Goal: Check status

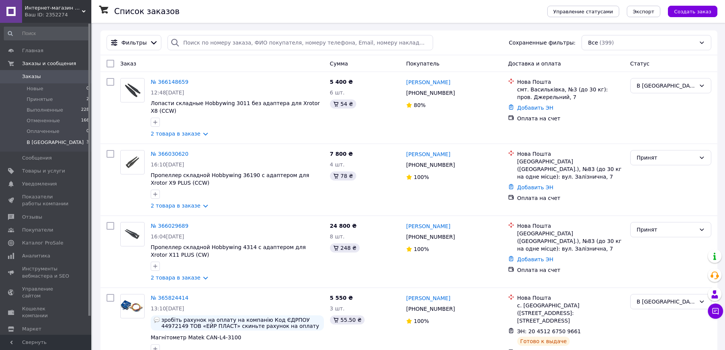
click at [48, 142] on li "В Пути 3" at bounding box center [47, 144] width 94 height 14
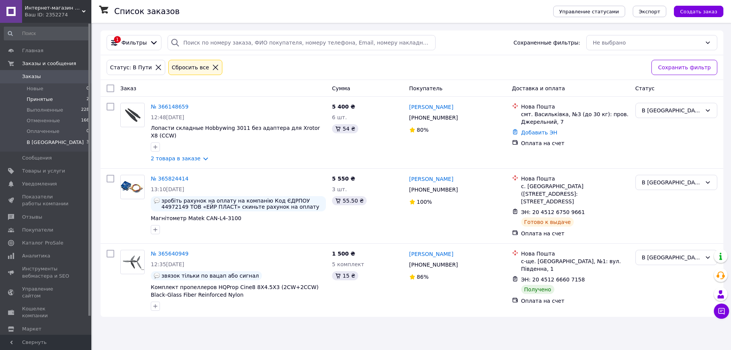
click at [46, 100] on span "Принятые" at bounding box center [40, 99] width 26 height 7
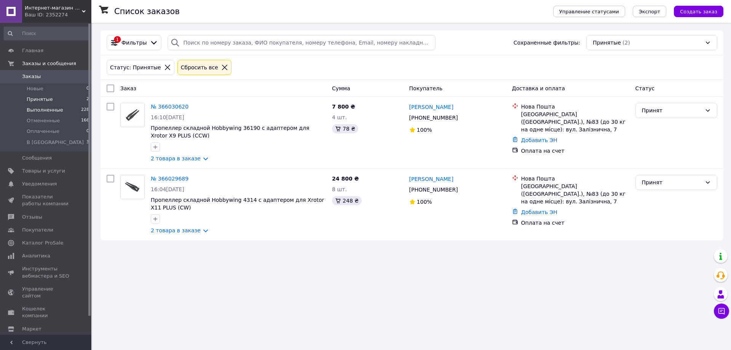
click at [45, 111] on span "Выполненные" at bounding box center [45, 110] width 37 height 7
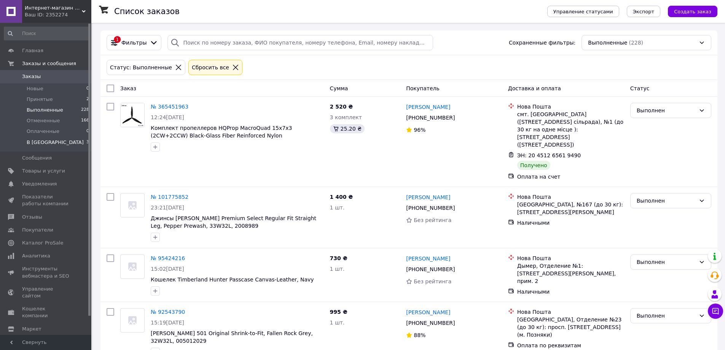
click at [47, 145] on li "В Пути 3" at bounding box center [47, 144] width 94 height 14
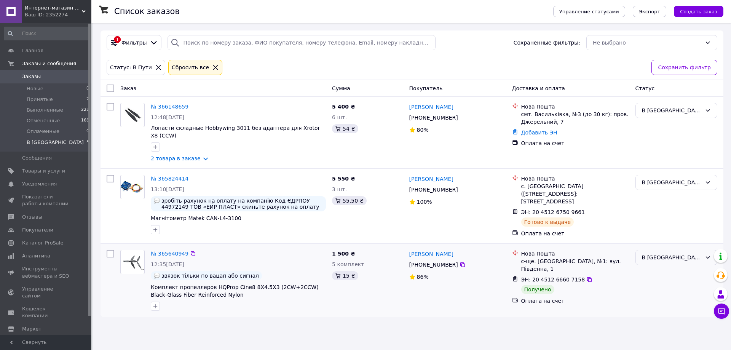
click at [666, 253] on div "В [GEOGRAPHIC_DATA]" at bounding box center [672, 257] width 60 height 8
click at [661, 279] on li "Выполнен" at bounding box center [676, 277] width 81 height 14
click at [47, 99] on span "Принятые" at bounding box center [40, 99] width 26 height 7
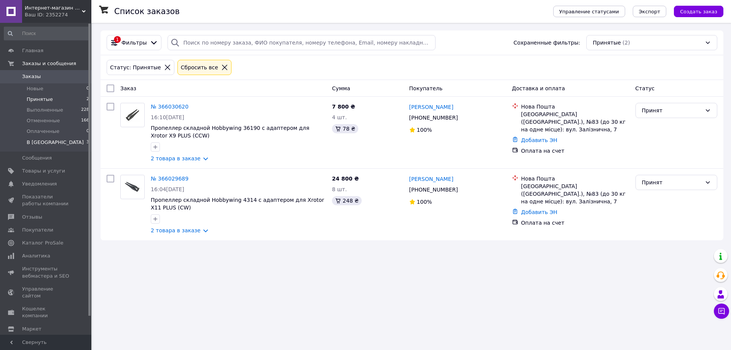
click at [52, 143] on li "В Пути 3" at bounding box center [47, 144] width 94 height 14
click at [29, 140] on span "В [GEOGRAPHIC_DATA]" at bounding box center [55, 142] width 57 height 7
click at [42, 142] on li "В Пути 3" at bounding box center [47, 144] width 94 height 14
click at [41, 131] on span "Оплаченные" at bounding box center [43, 131] width 33 height 7
click at [35, 143] on span "В [GEOGRAPHIC_DATA]" at bounding box center [55, 142] width 57 height 7
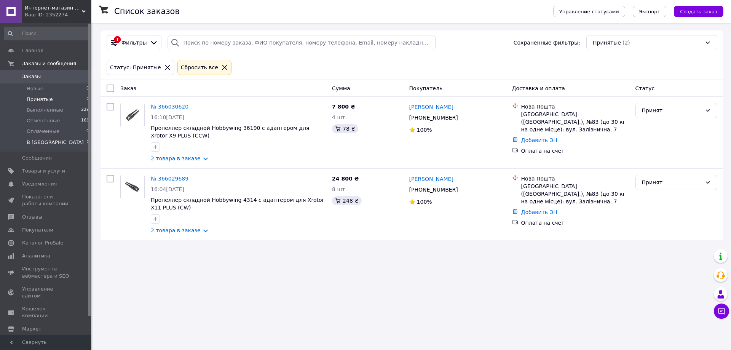
click at [43, 141] on li "В Пути 2" at bounding box center [47, 144] width 94 height 14
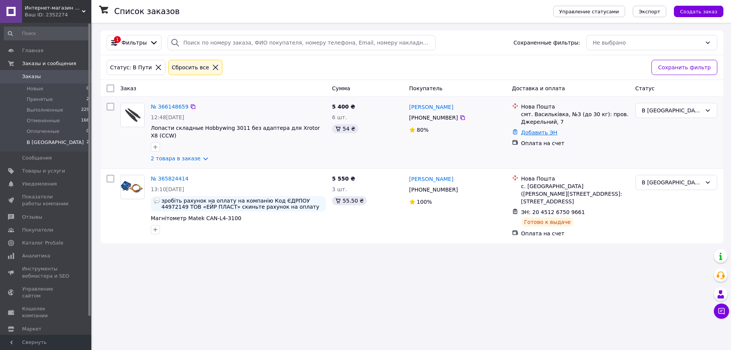
click at [540, 130] on link "Добавить ЭН" at bounding box center [539, 132] width 36 height 6
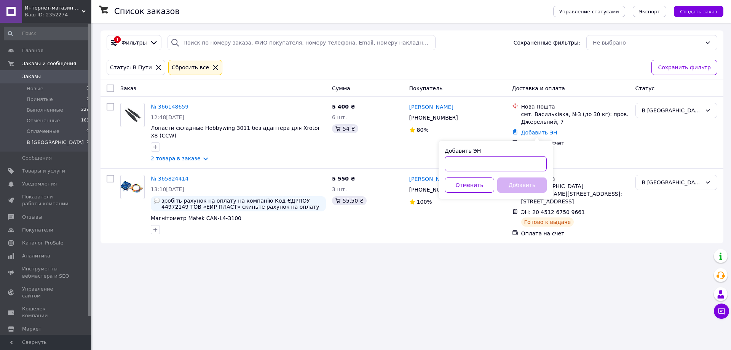
drag, startPoint x: 481, startPoint y: 165, endPoint x: 475, endPoint y: 166, distance: 6.1
click at [482, 165] on input "Добавить ЭН" at bounding box center [496, 163] width 102 height 15
paste input "20451268693284"
type input "20451268693284"
click at [523, 184] on button "Добавить" at bounding box center [521, 184] width 49 height 15
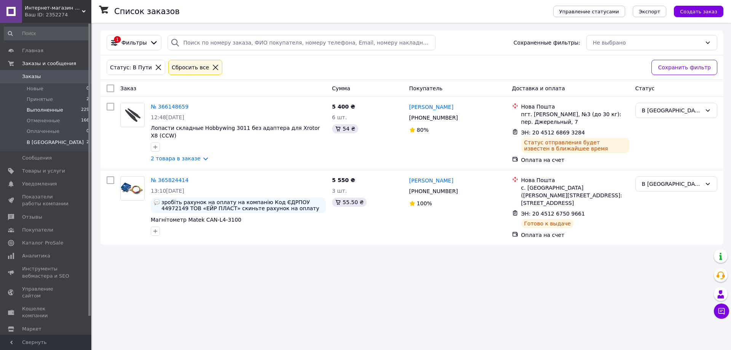
click at [46, 112] on span "Выполненные" at bounding box center [45, 110] width 37 height 7
